Goal: Navigation & Orientation: Find specific page/section

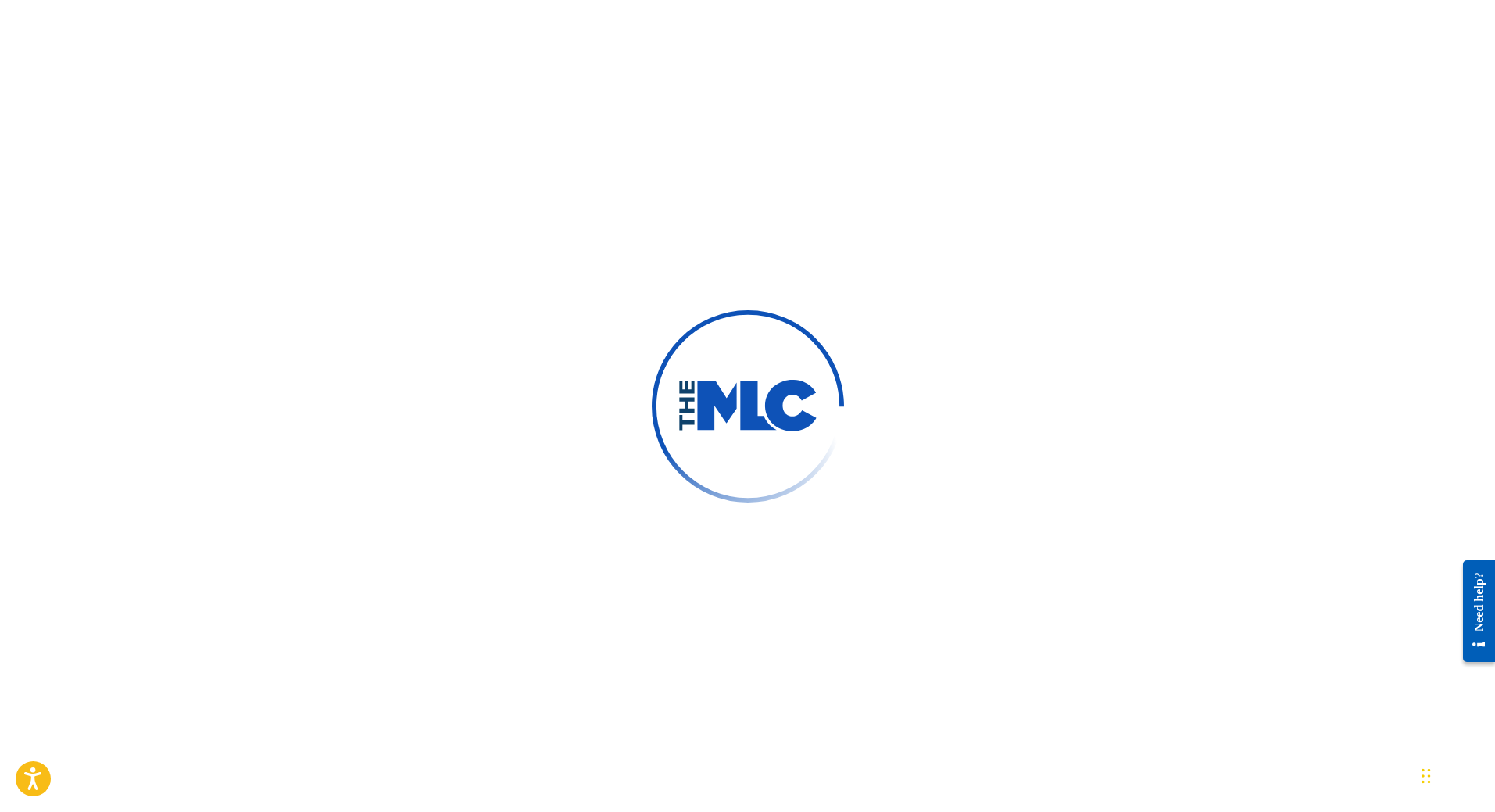
click at [755, 463] on img at bounding box center [748, 406] width 192 height 192
click at [755, 462] on img at bounding box center [748, 406] width 192 height 192
